Goal: Information Seeking & Learning: Learn about a topic

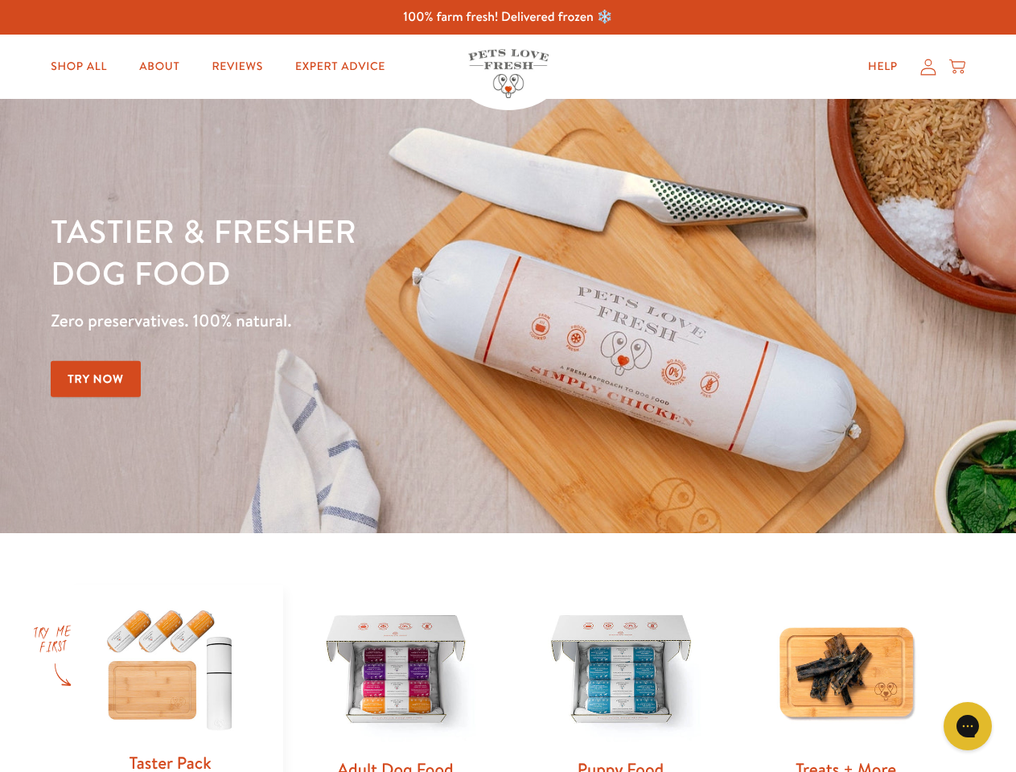
click at [507, 386] on div "Tastier & fresher dog food Zero preservatives. 100% natural. Try Now" at bounding box center [356, 316] width 610 height 212
click at [968, 726] on icon "Gorgias live chat" at bounding box center [966, 725] width 15 height 15
